Goal: Information Seeking & Learning: Learn about a topic

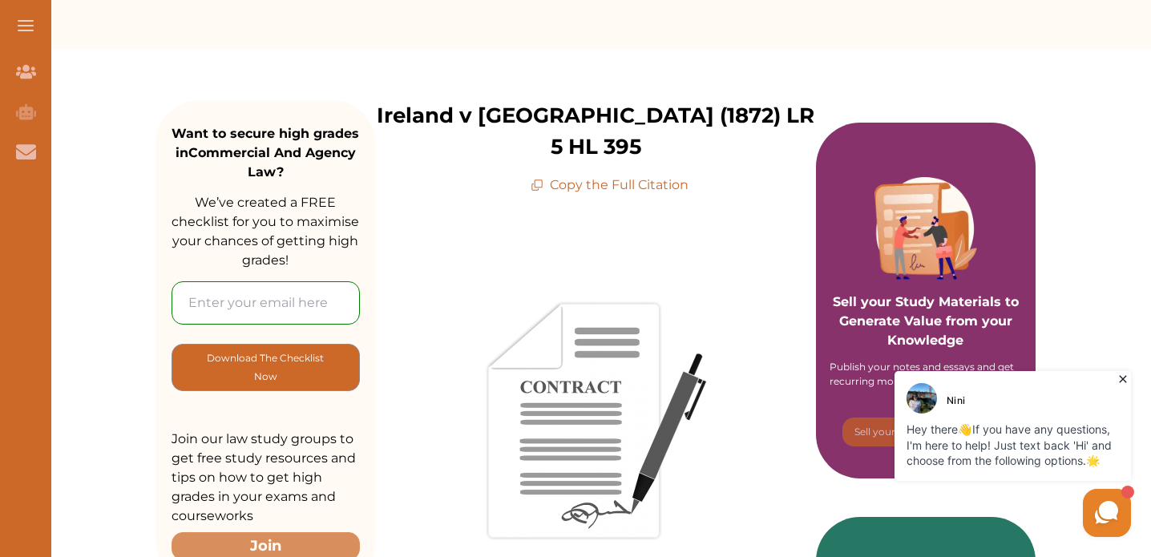
scroll to position [165, 0]
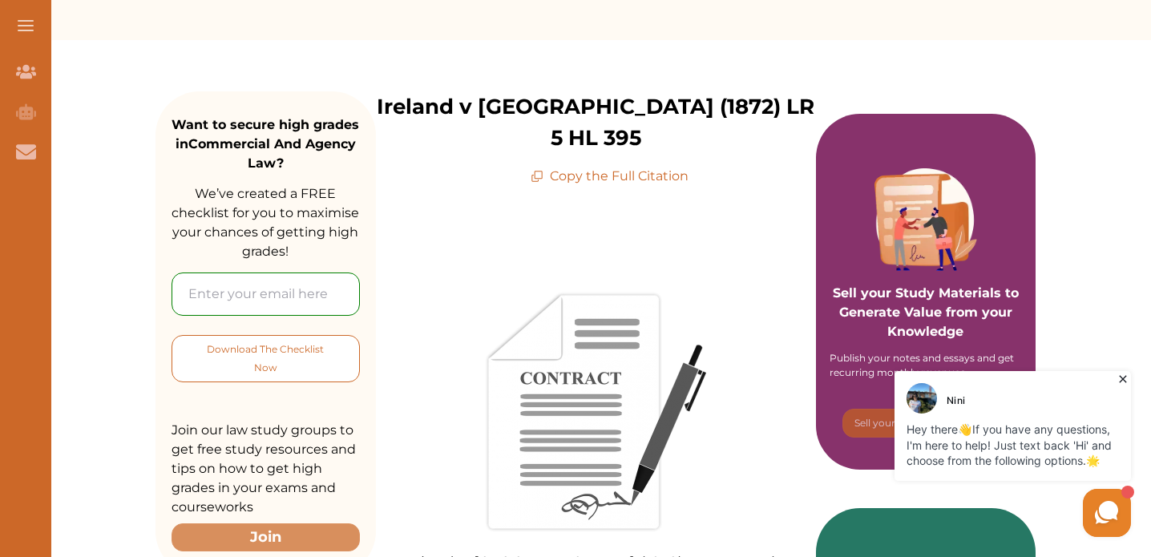
click at [327, 355] on p "Download The Checklist Now" at bounding box center [265, 359] width 123 height 38
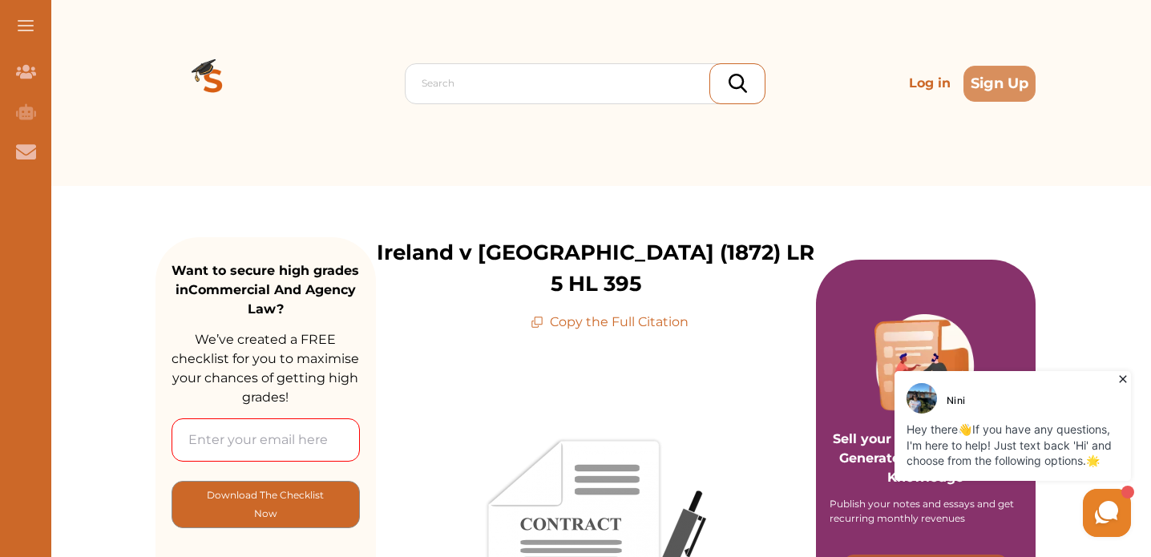
scroll to position [0, 0]
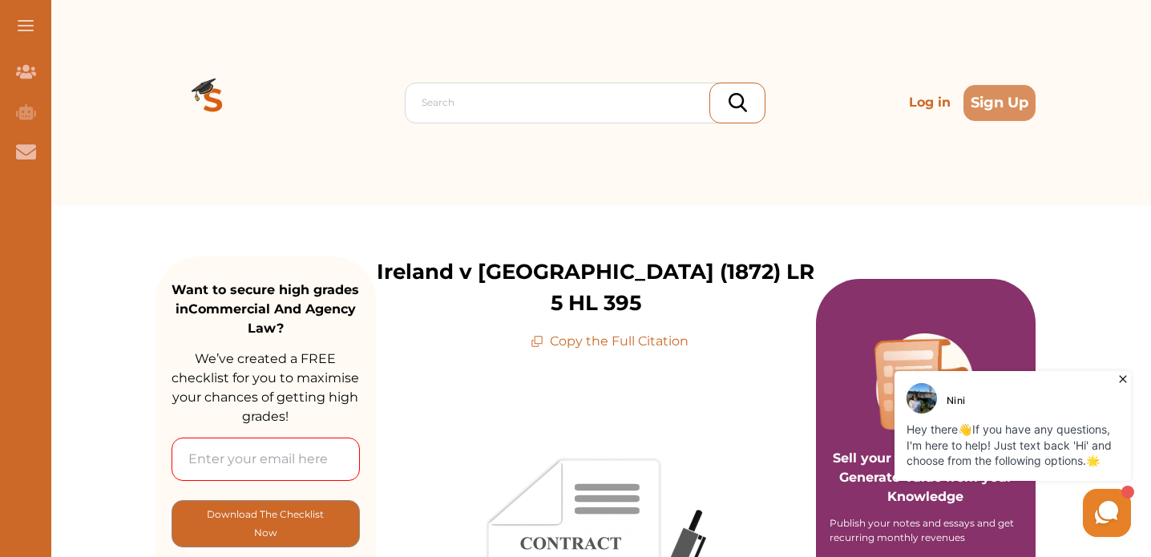
click at [603, 342] on p "Copy the Full Citation" at bounding box center [610, 341] width 158 height 19
click at [601, 341] on p "Copy the Full Citation" at bounding box center [610, 341] width 158 height 19
click at [466, 101] on div at bounding box center [589, 102] width 335 height 22
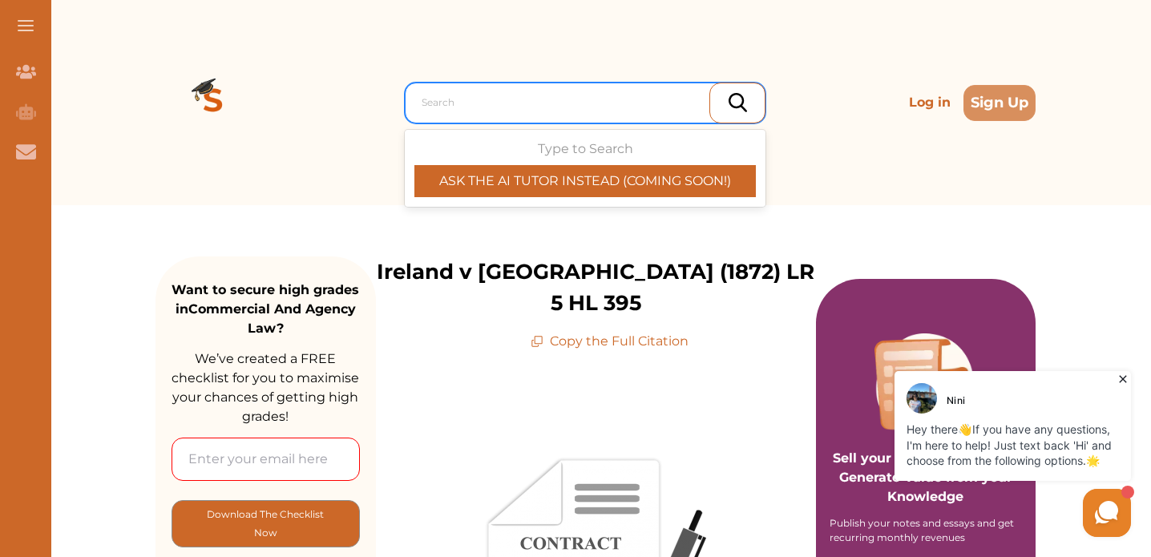
click at [470, 103] on div at bounding box center [589, 102] width 335 height 22
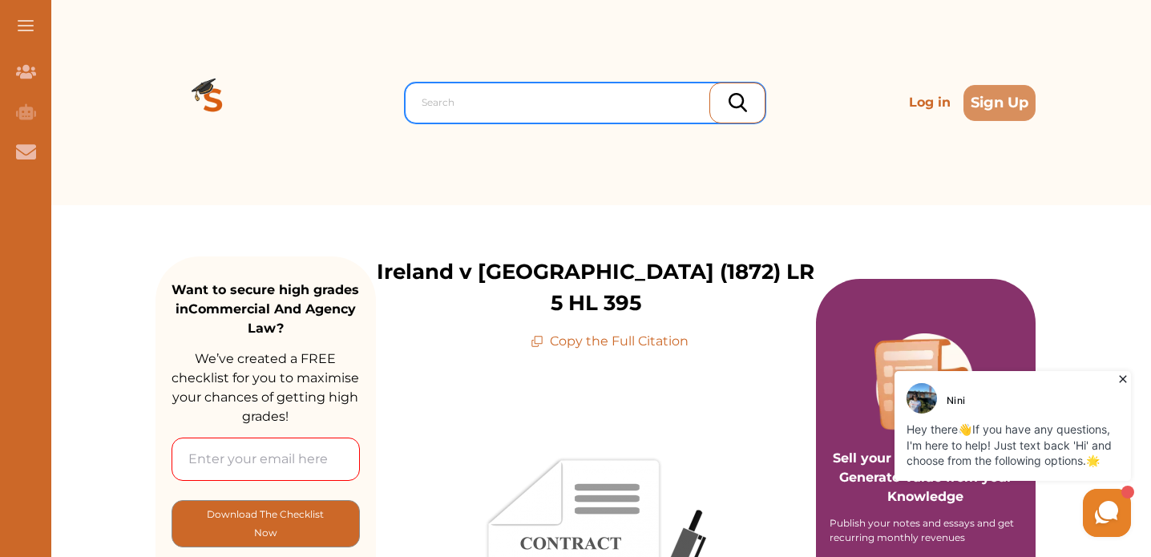
click at [470, 103] on div at bounding box center [589, 102] width 335 height 22
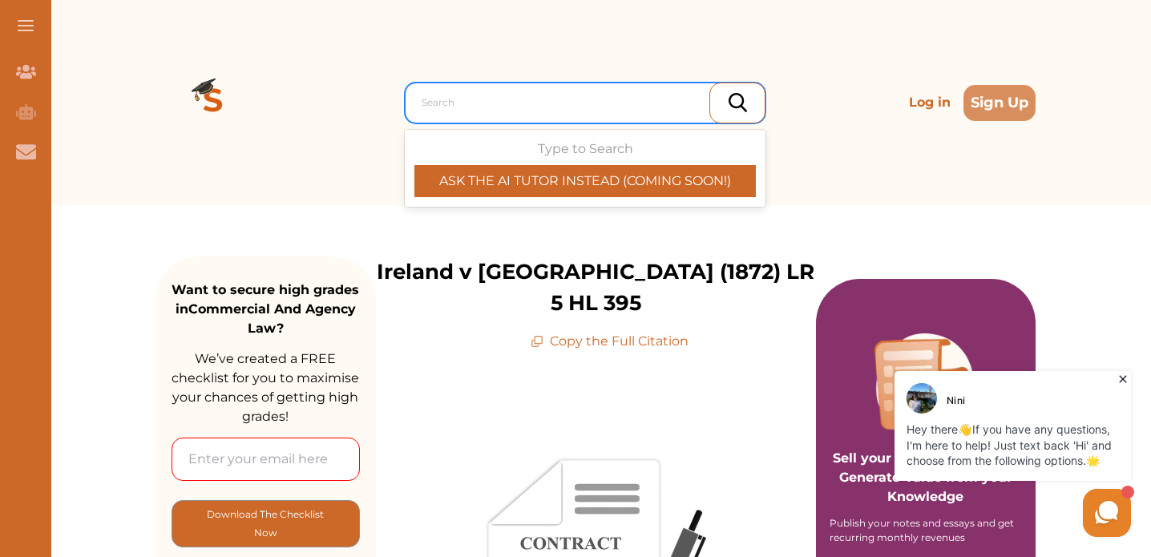
paste input "Ireland v [GEOGRAPHIC_DATA] (1872) LR 5 HL 395"
type input "Ireland v [GEOGRAPHIC_DATA] (1872) LR 5 HL 395"
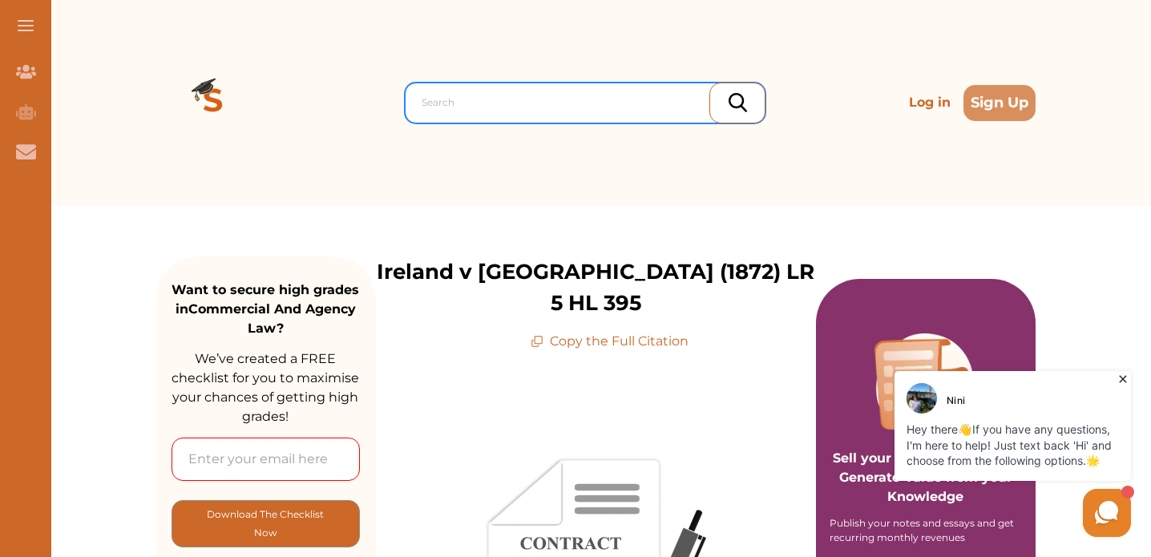
drag, startPoint x: 645, startPoint y: 103, endPoint x: 415, endPoint y: 116, distance: 231.3
click at [415, 116] on div "Search" at bounding box center [589, 102] width 351 height 29
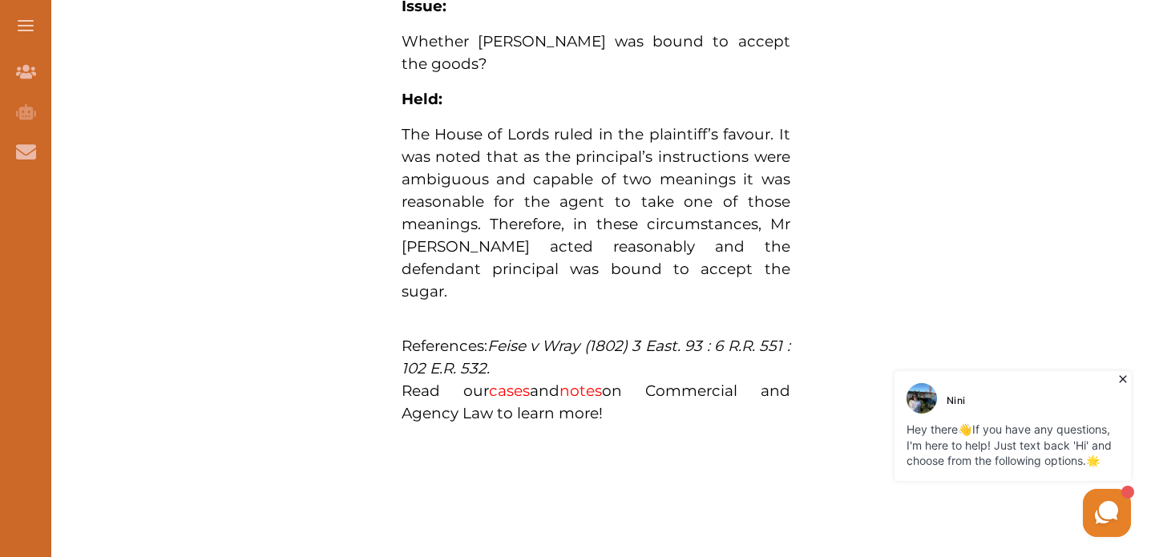
scroll to position [1428, 0]
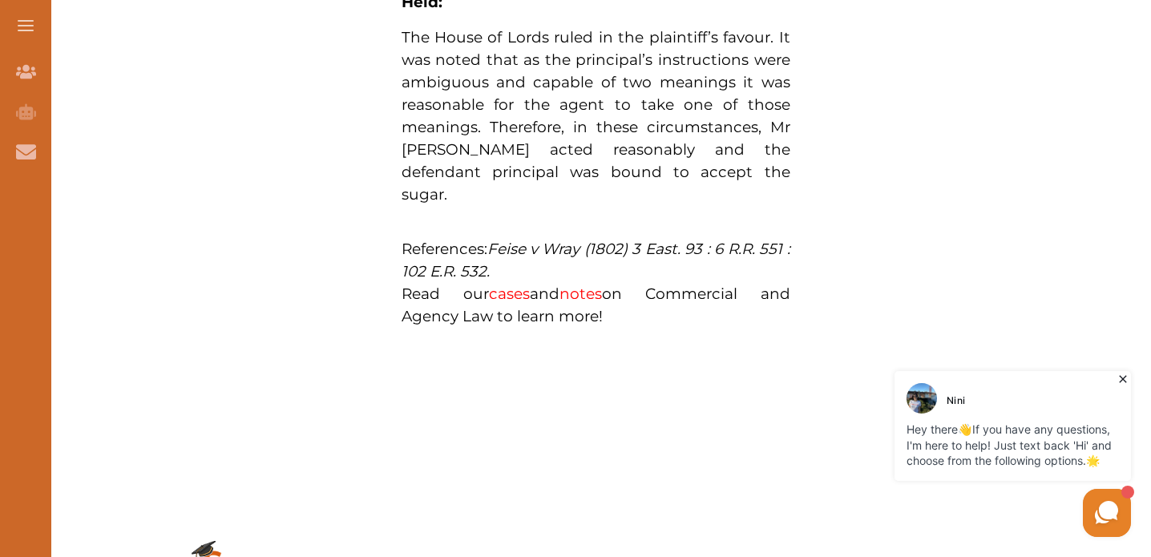
click at [530, 303] on link "cases" at bounding box center [509, 294] width 41 height 18
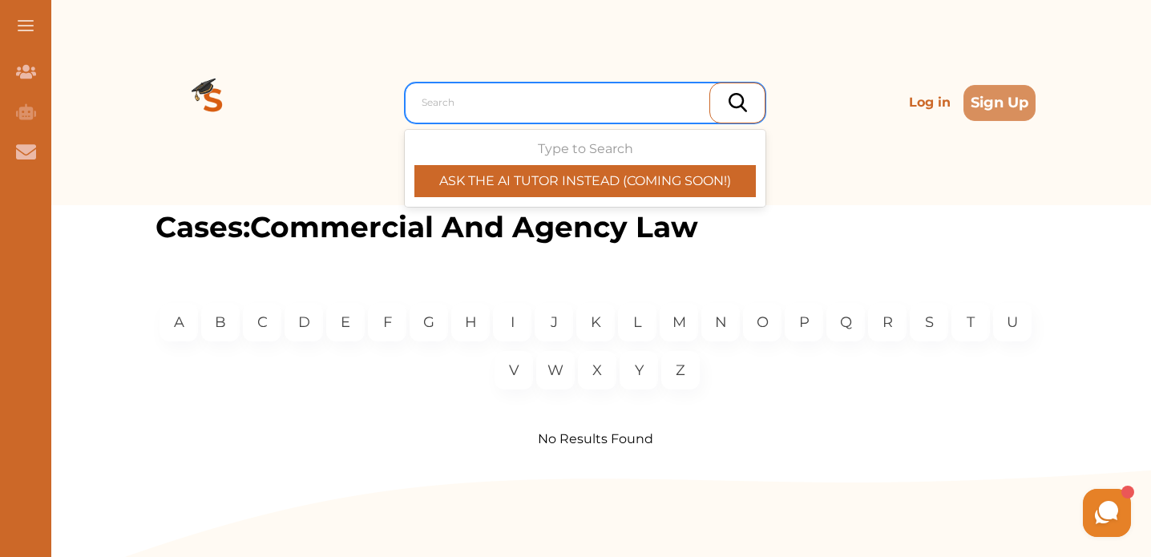
click at [625, 103] on div at bounding box center [589, 102] width 335 height 22
click at [581, 112] on div at bounding box center [589, 102] width 335 height 22
click at [512, 105] on div at bounding box center [589, 102] width 335 height 22
click at [427, 103] on div at bounding box center [589, 102] width 335 height 22
click at [422, 102] on div at bounding box center [589, 102] width 335 height 22
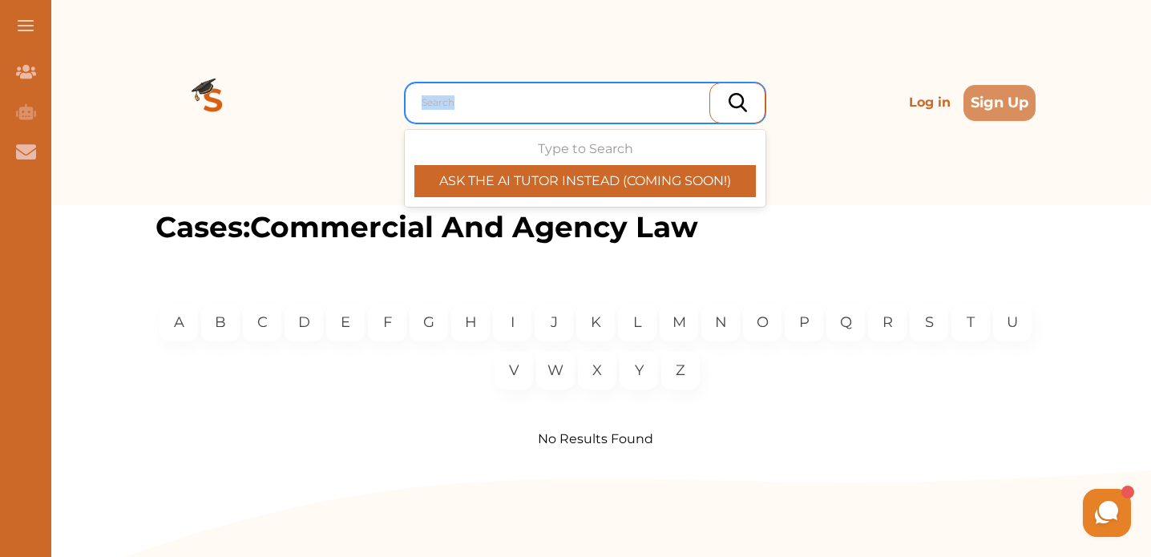
click at [422, 102] on div at bounding box center [589, 102] width 335 height 22
click at [567, 148] on div "Type to Search ASK THE AI TUTOR INSTEAD (COMING SOON!)" at bounding box center [586, 169] width 342 height 58
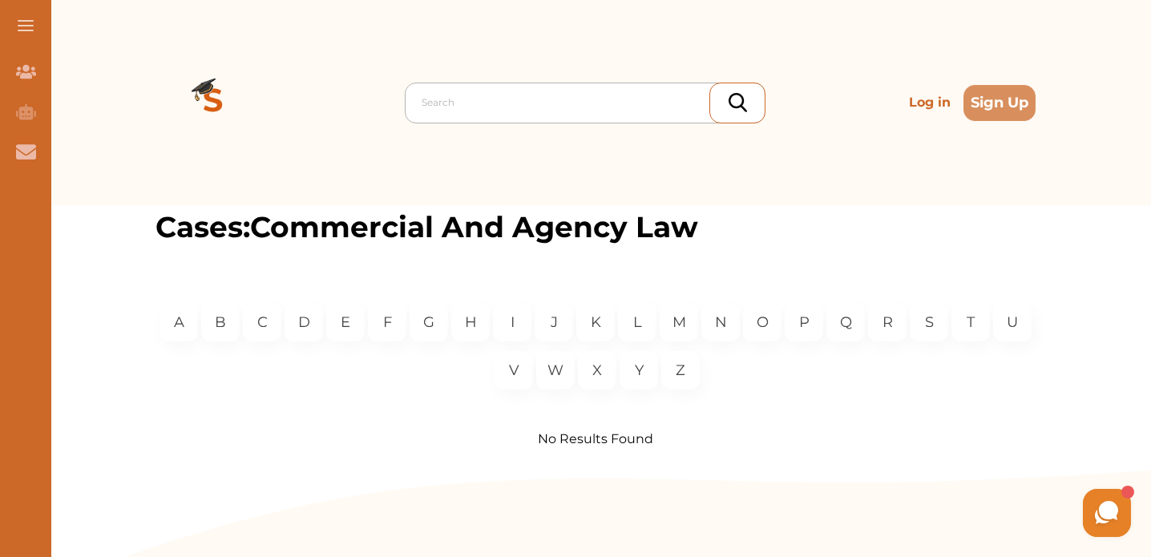
click at [591, 98] on div at bounding box center [589, 102] width 335 height 22
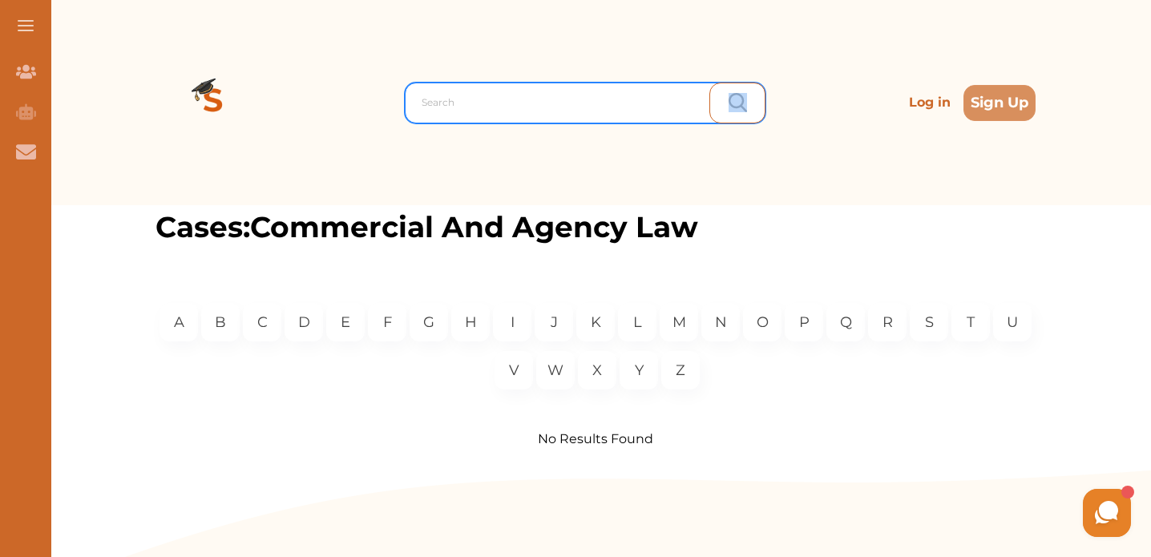
drag, startPoint x: 585, startPoint y: 99, endPoint x: 532, endPoint y: 97, distance: 53.0
click at [532, 97] on div at bounding box center [589, 102] width 335 height 22
click at [645, 99] on div at bounding box center [589, 102] width 335 height 22
click at [624, 104] on div at bounding box center [589, 102] width 335 height 22
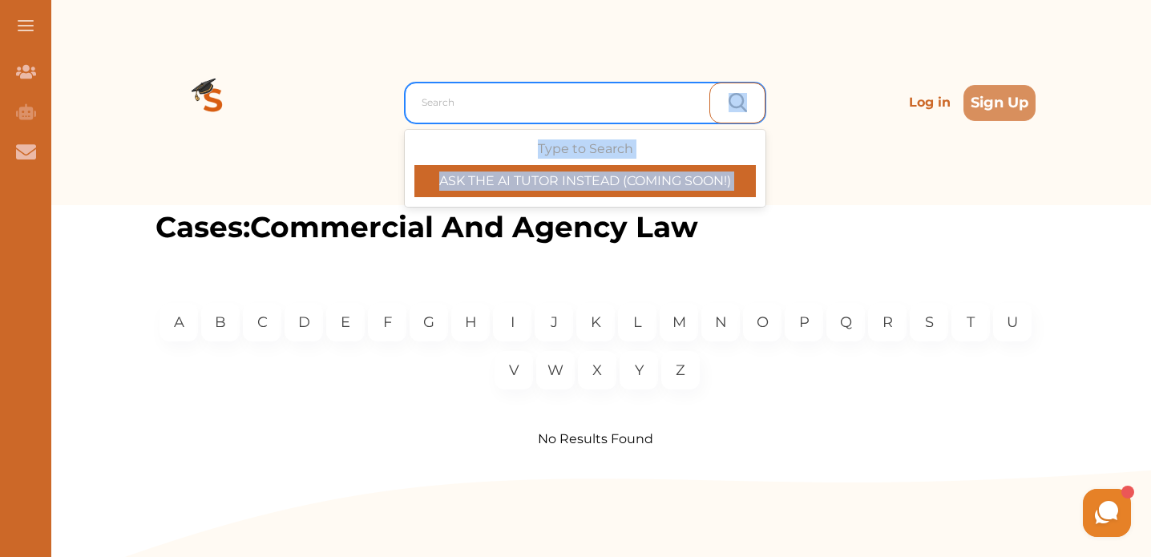
click at [602, 107] on div at bounding box center [589, 102] width 335 height 22
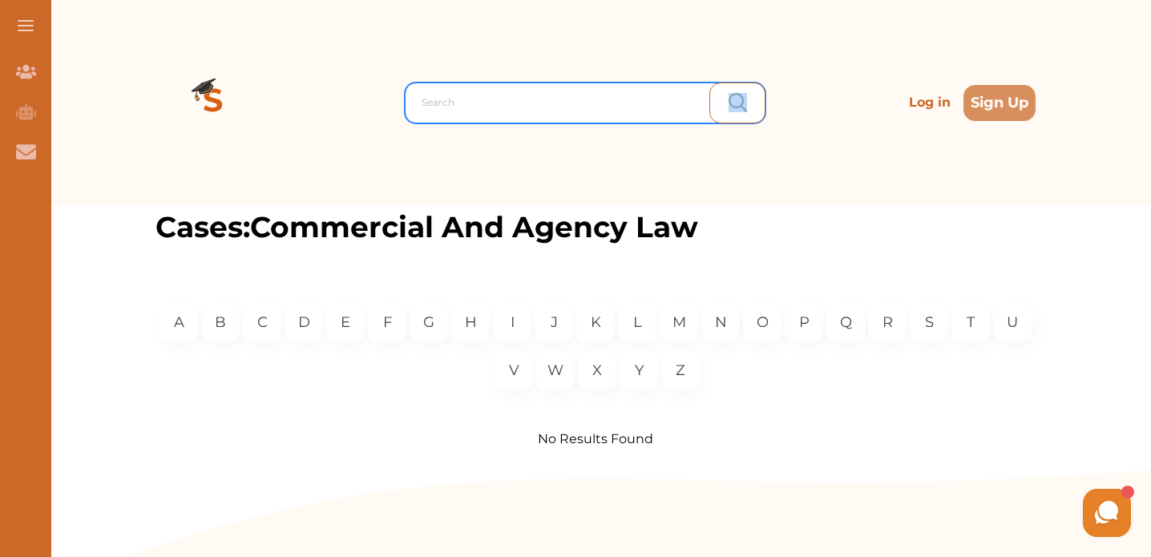
click at [602, 107] on div at bounding box center [589, 102] width 335 height 22
click at [240, 319] on div "B" at bounding box center [220, 322] width 38 height 38
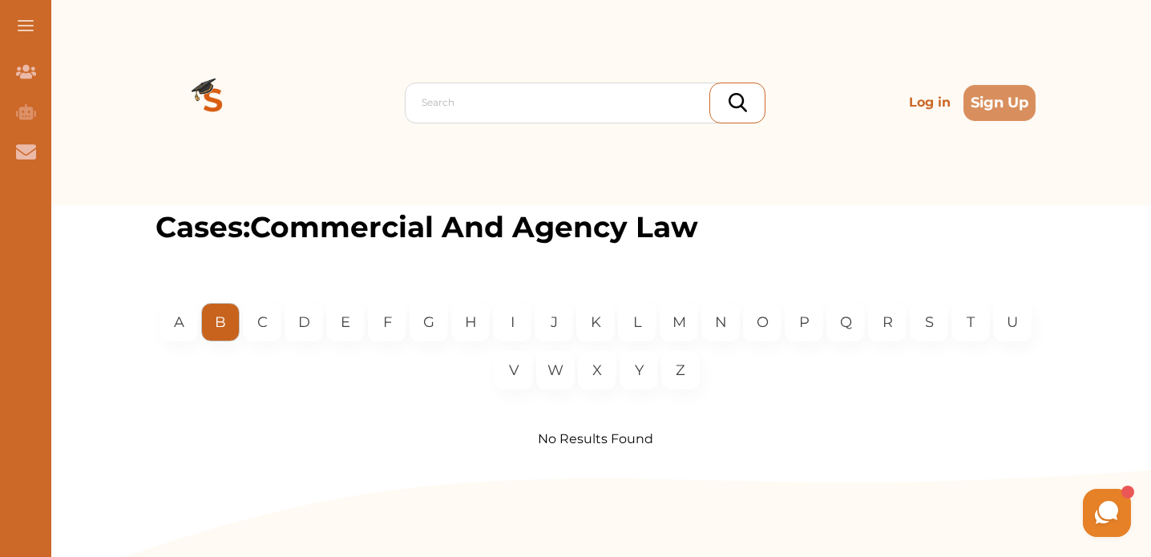
click at [226, 323] on p "B" at bounding box center [220, 323] width 11 height 22
click at [782, 327] on div "O" at bounding box center [762, 322] width 38 height 38
